Goal: Information Seeking & Learning: Learn about a topic

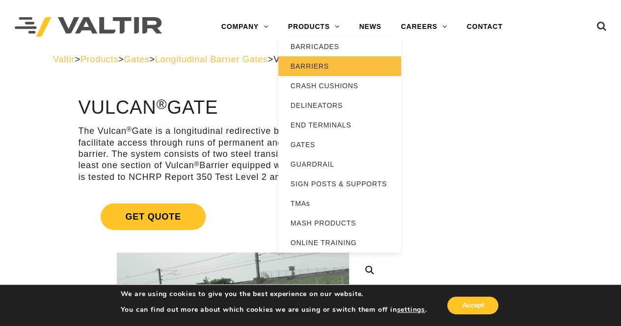
click at [325, 67] on link "BARRIERS" at bounding box center [339, 66] width 123 height 20
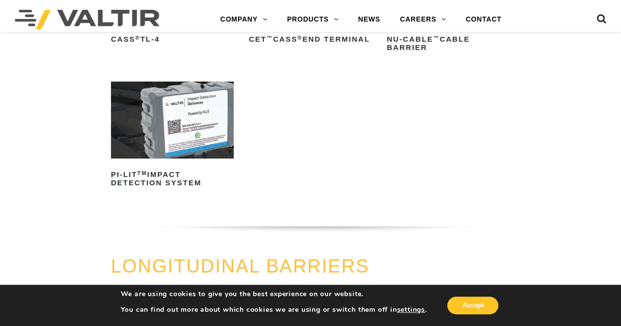
scroll to position [883, 0]
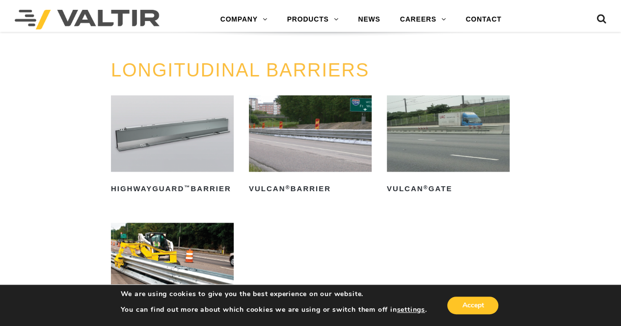
click at [315, 130] on img at bounding box center [310, 133] width 123 height 77
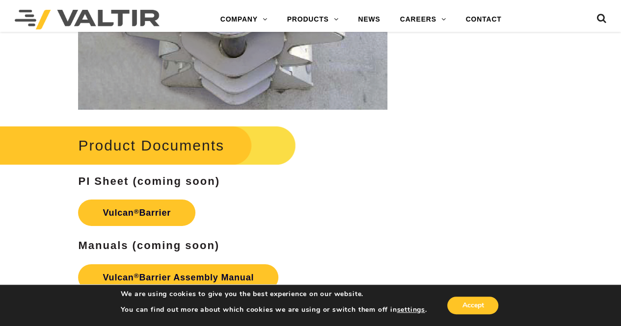
scroll to position [1571, 0]
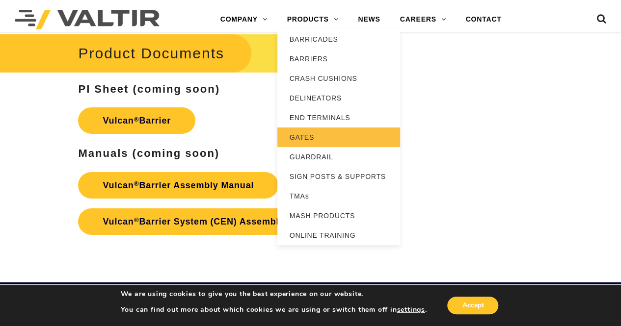
click at [317, 132] on link "GATES" at bounding box center [338, 138] width 123 height 20
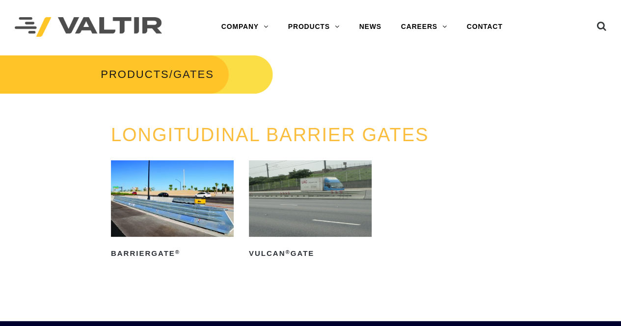
click at [291, 179] on img at bounding box center [310, 198] width 123 height 77
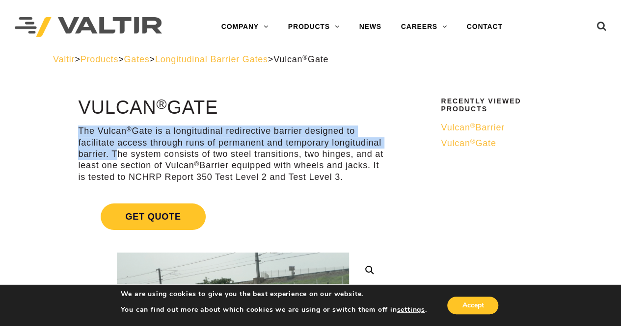
drag, startPoint x: 78, startPoint y: 129, endPoint x: 111, endPoint y: 157, distance: 43.6
copy p "The Vulcan ® Gate is a longitudinal redirective barrier designed to facilitate …"
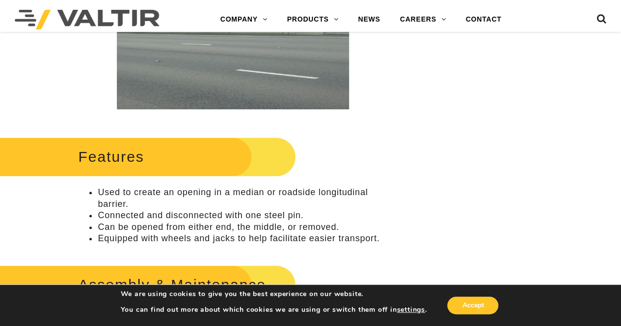
scroll to position [294, 0]
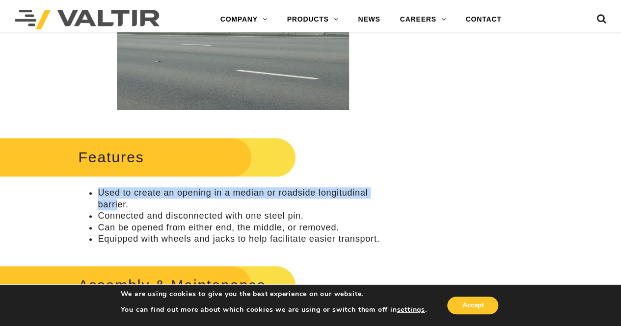
drag, startPoint x: 100, startPoint y: 191, endPoint x: 118, endPoint y: 200, distance: 19.8
click at [118, 200] on li "Used to create an opening in a median or roadside longitudinal barrier." at bounding box center [243, 198] width 290 height 23
drag, startPoint x: 100, startPoint y: 192, endPoint x: 136, endPoint y: 201, distance: 36.9
click at [136, 201] on li "Used to create an opening in a median or roadside longitudinal barrier." at bounding box center [243, 198] width 290 height 23
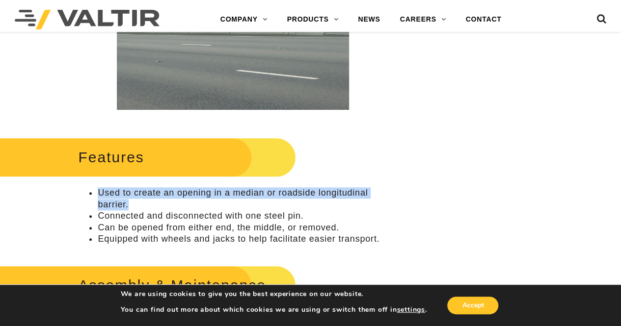
click at [120, 199] on li "Used to create an opening in a median or roadside longitudinal barrier." at bounding box center [243, 198] width 290 height 23
copy li "Used to create an opening in a median or roadside longitudinal barrier."
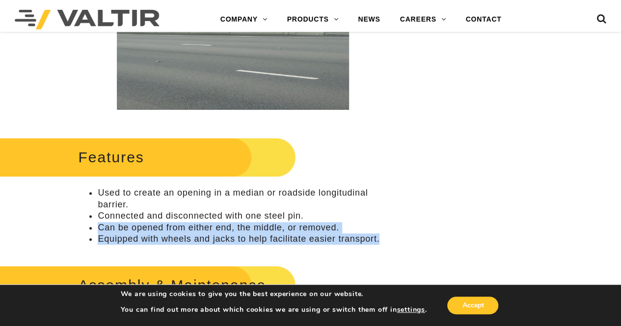
drag, startPoint x: 99, startPoint y: 230, endPoint x: 350, endPoint y: 240, distance: 252.0
click at [382, 242] on ul "Used to create an opening in a median or roadside longitudinal barrier. Connect…" at bounding box center [232, 215] width 309 height 57
copy ul "Can be opened from either end, the middle, or removed. Equipped with wheels and…"
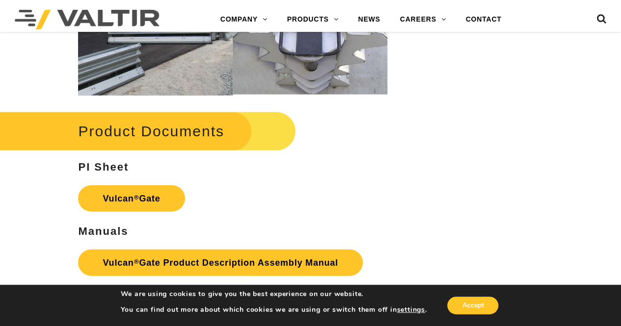
scroll to position [1080, 0]
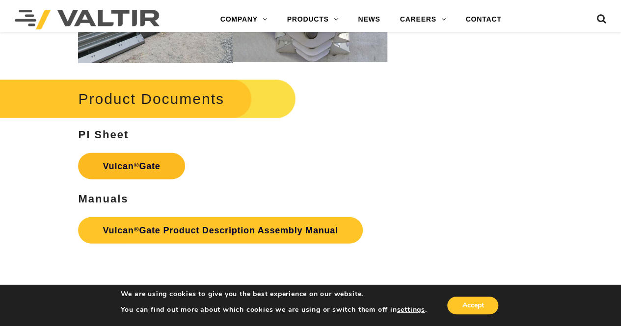
click at [120, 158] on link "Vulcan ® Gate" at bounding box center [131, 166] width 107 height 27
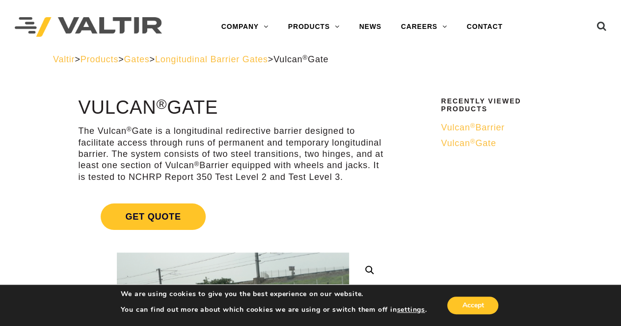
drag, startPoint x: 80, startPoint y: 106, endPoint x: 238, endPoint y: 111, distance: 158.1
click at [241, 111] on h1 "Vulcan ® Gate" at bounding box center [232, 108] width 309 height 21
copy h1 "Vulcan ® Gate"
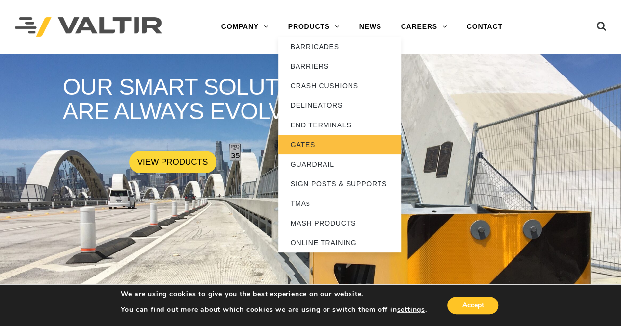
click at [324, 147] on link "GATES" at bounding box center [339, 145] width 123 height 20
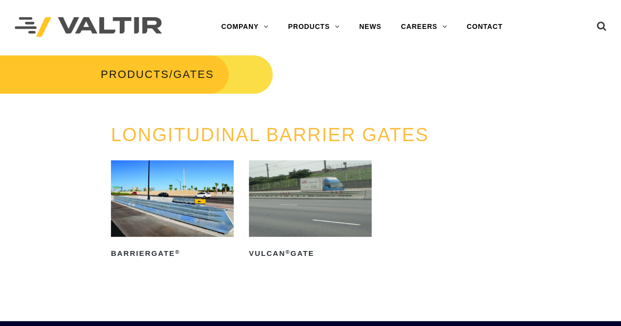
click at [312, 223] on img at bounding box center [310, 198] width 123 height 77
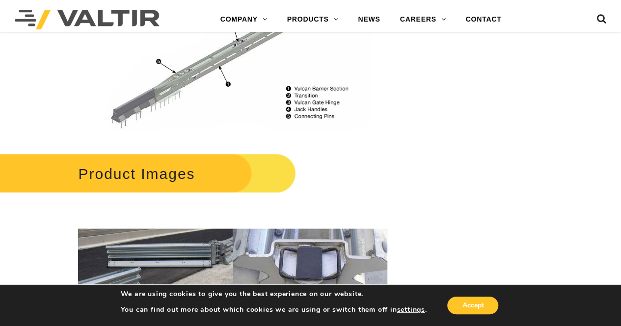
scroll to position [933, 0]
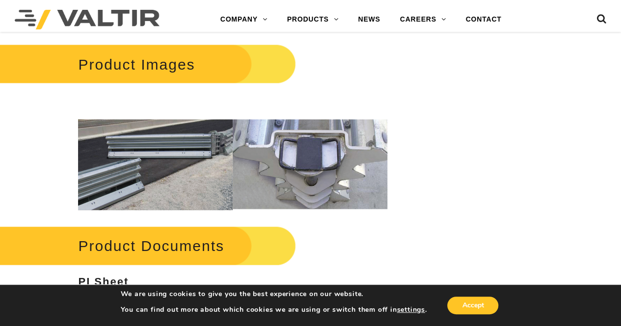
click at [192, 171] on img at bounding box center [155, 165] width 155 height 91
